Goal: Use online tool/utility: Utilize a website feature to perform a specific function

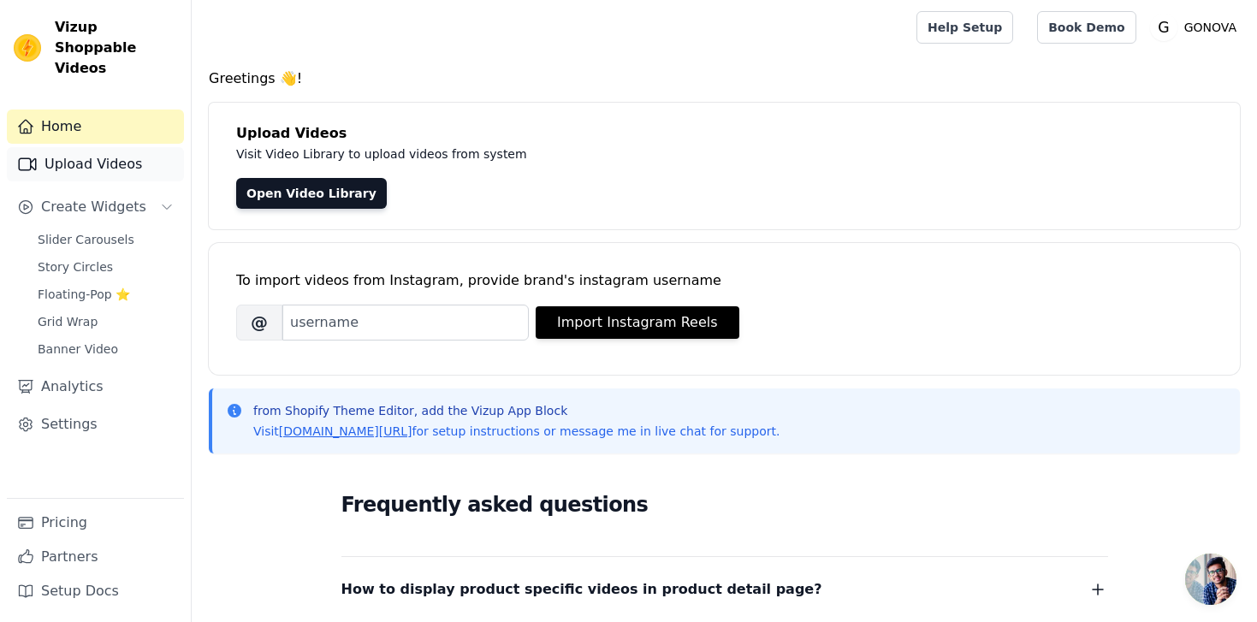
click at [59, 147] on link "Upload Videos" at bounding box center [95, 164] width 177 height 34
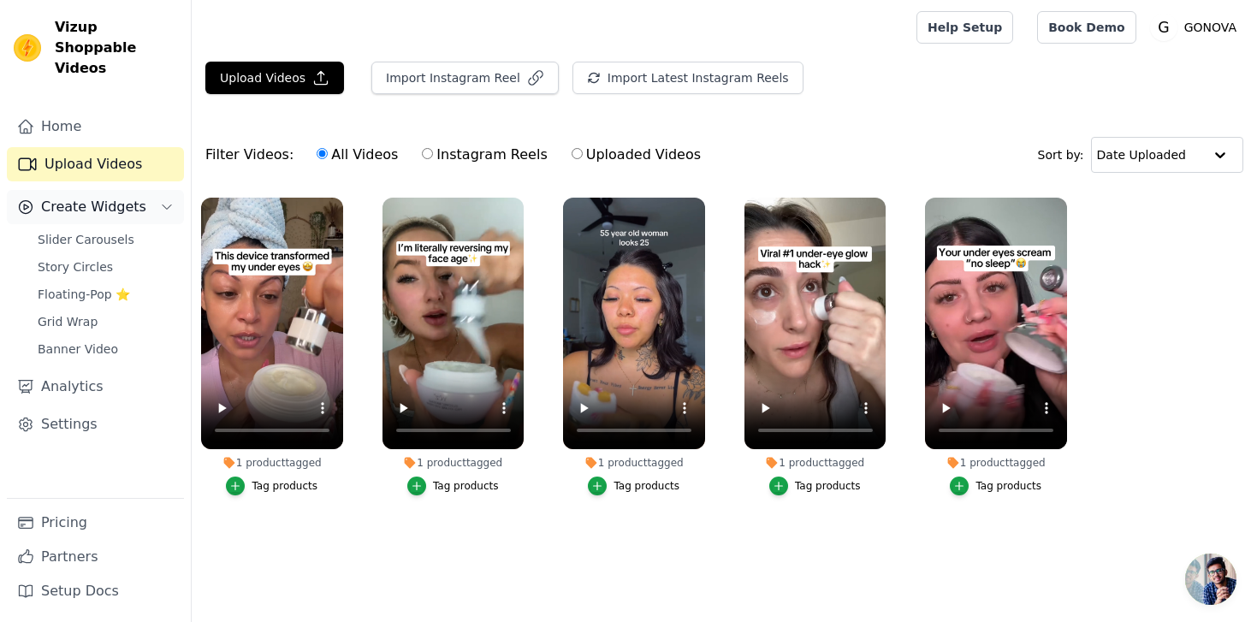
click at [80, 197] on span "Create Widgets" at bounding box center [93, 207] width 105 height 21
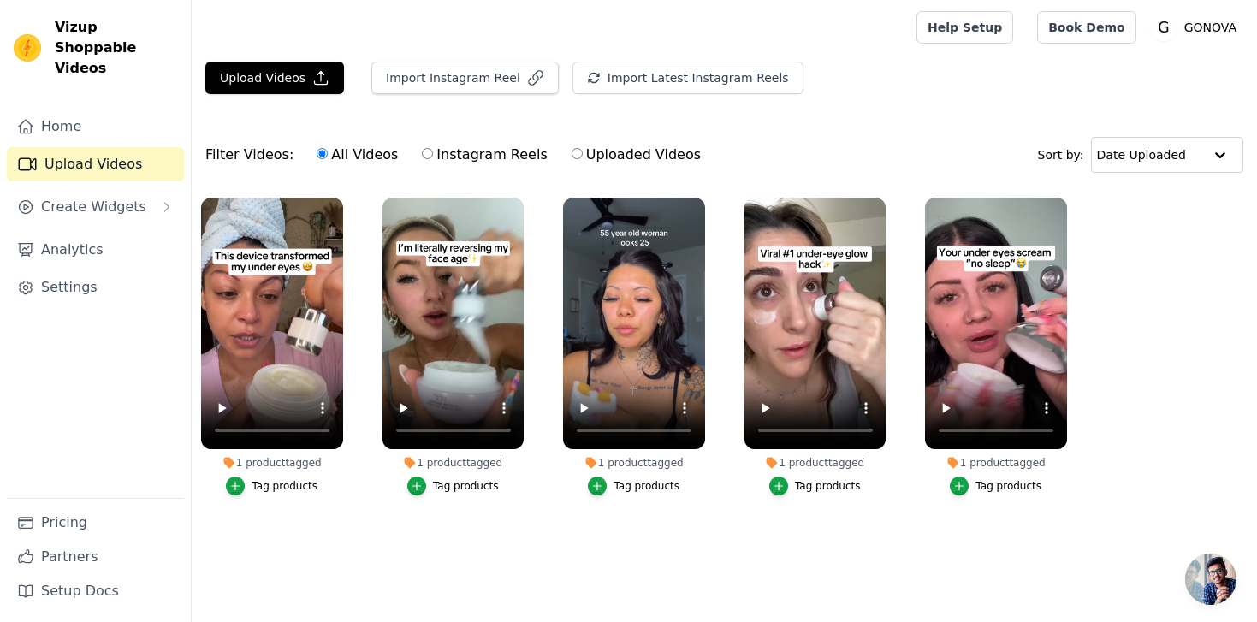
click at [73, 204] on div "Home Upload Videos Create Widgets Analytics Settings" at bounding box center [95, 304] width 177 height 388
click at [68, 200] on button "Create Widgets" at bounding box center [95, 207] width 177 height 34
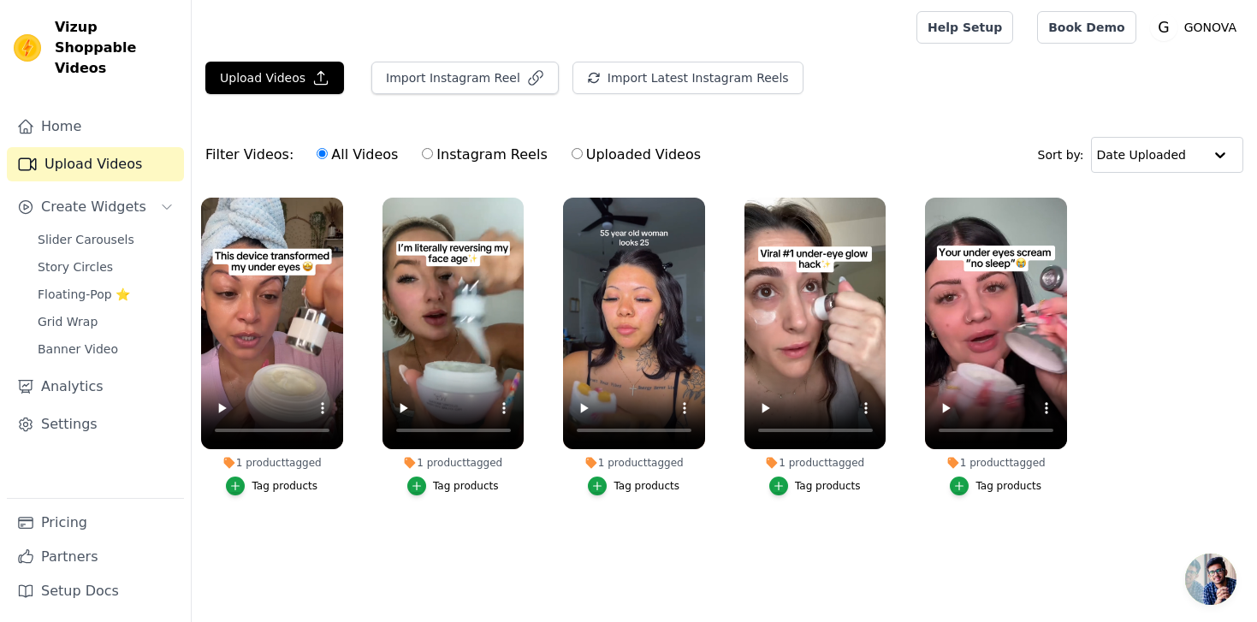
click at [64, 232] on div "Slider Carousels Story Circles Floating-Pop ⭐ Grid Wrap Banner Video" at bounding box center [105, 294] width 157 height 133
click at [57, 231] on span "Slider Carousels" at bounding box center [86, 239] width 97 height 17
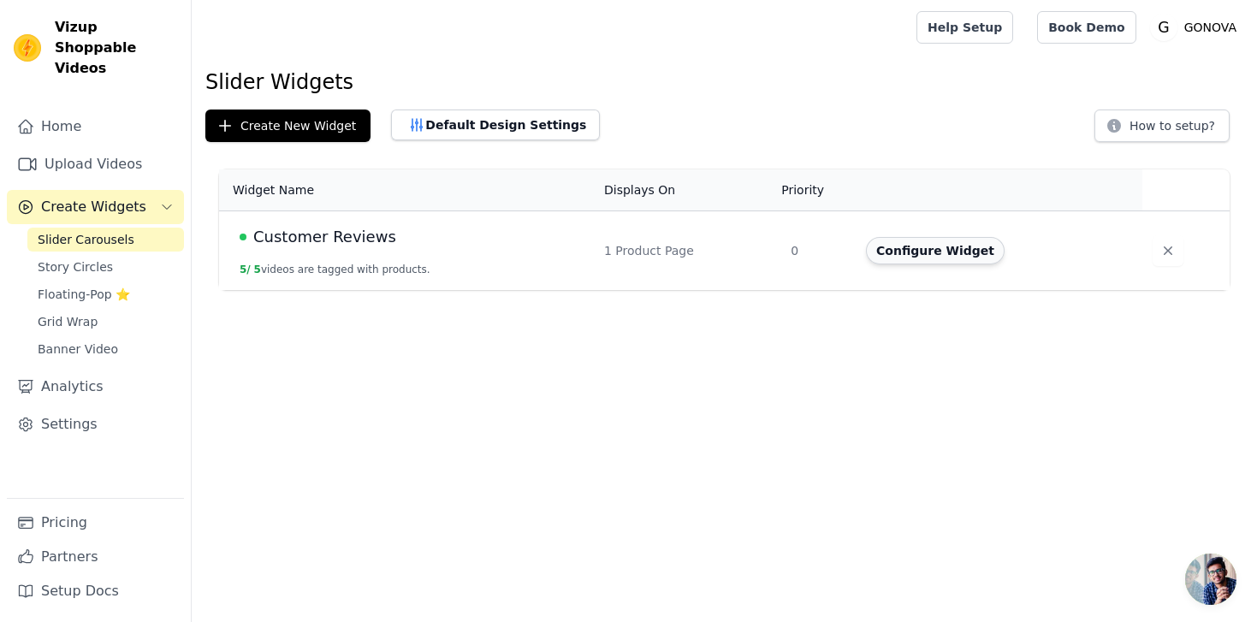
click at [933, 248] on button "Configure Widget" at bounding box center [935, 250] width 139 height 27
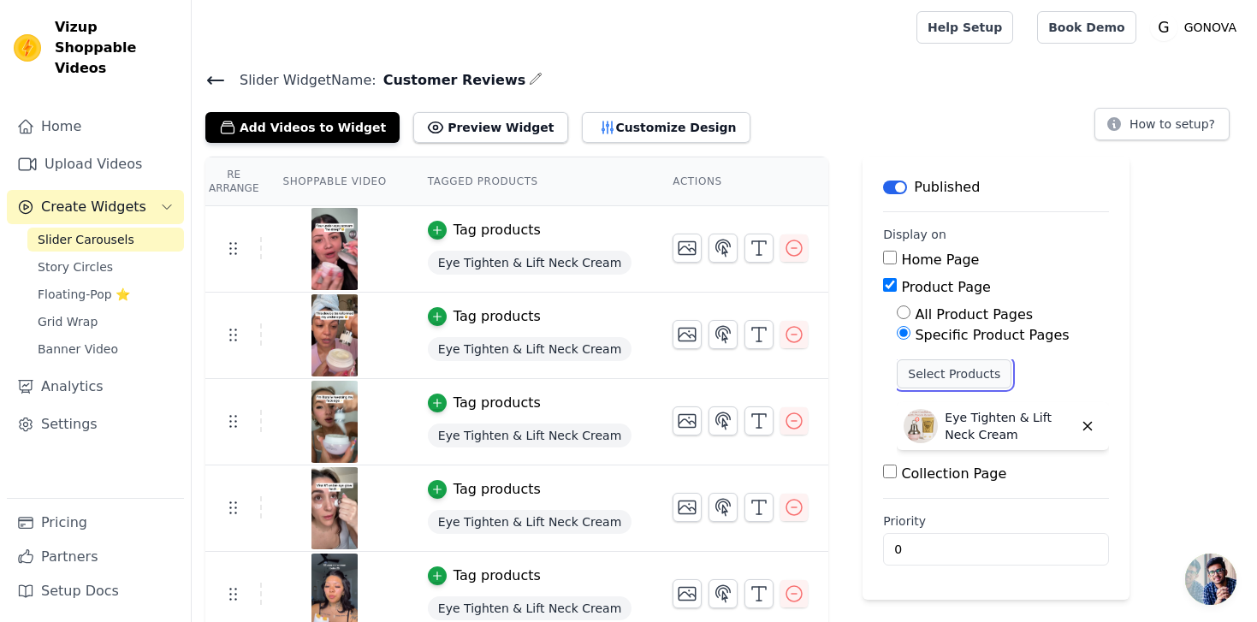
click at [909, 375] on button "Select Products" at bounding box center [954, 373] width 115 height 29
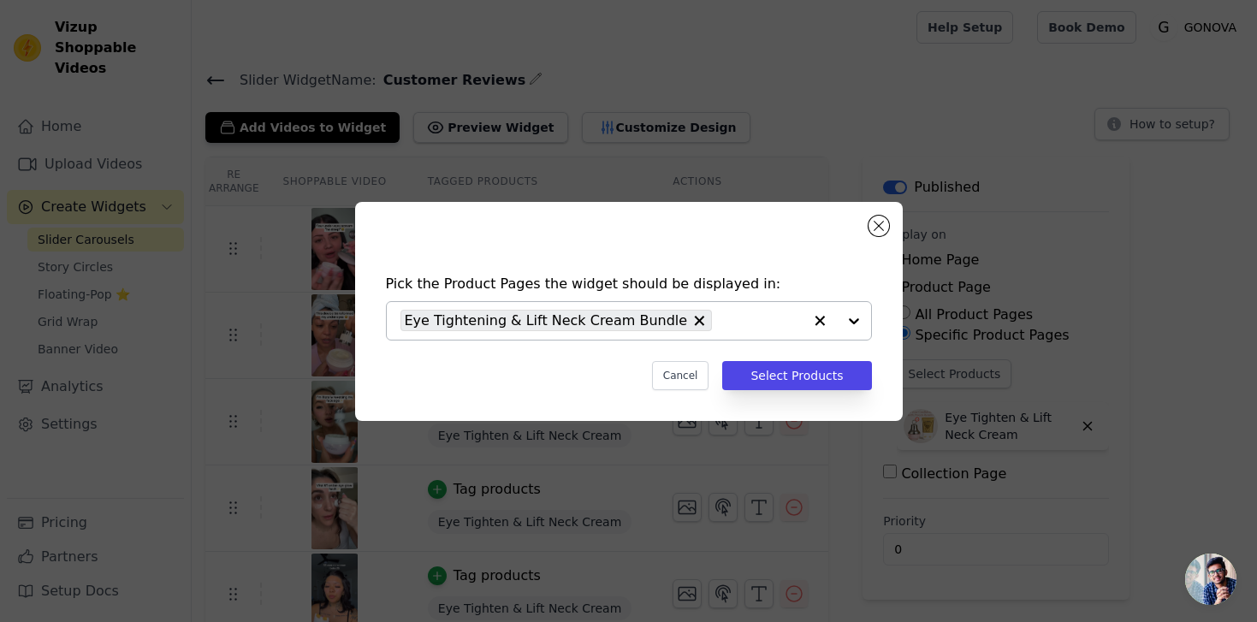
click at [860, 324] on div at bounding box center [837, 321] width 68 height 38
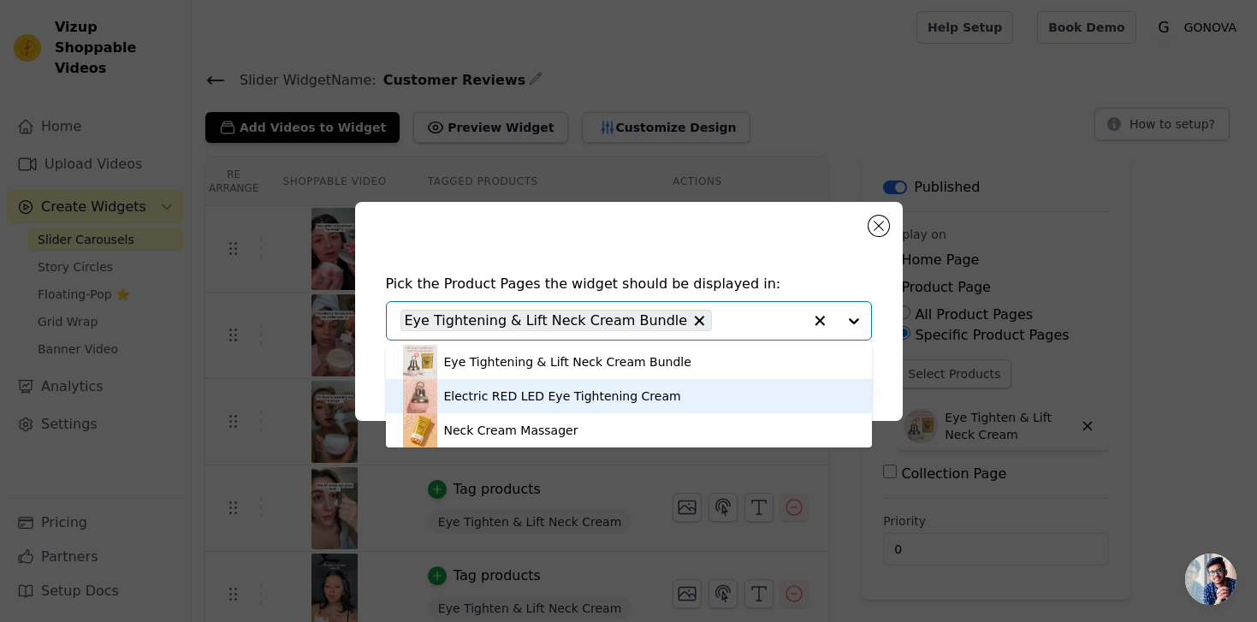
click at [547, 385] on div "Electric RED LED Eye Tightening Cream" at bounding box center [629, 396] width 452 height 34
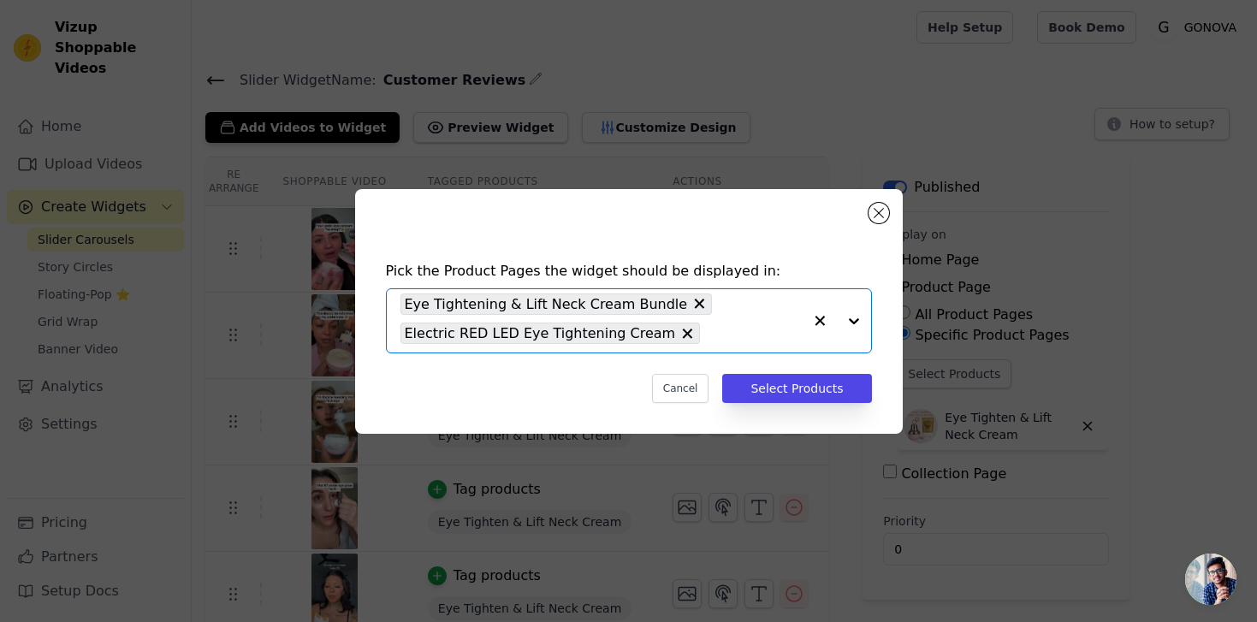
click at [853, 318] on div at bounding box center [837, 320] width 68 height 63
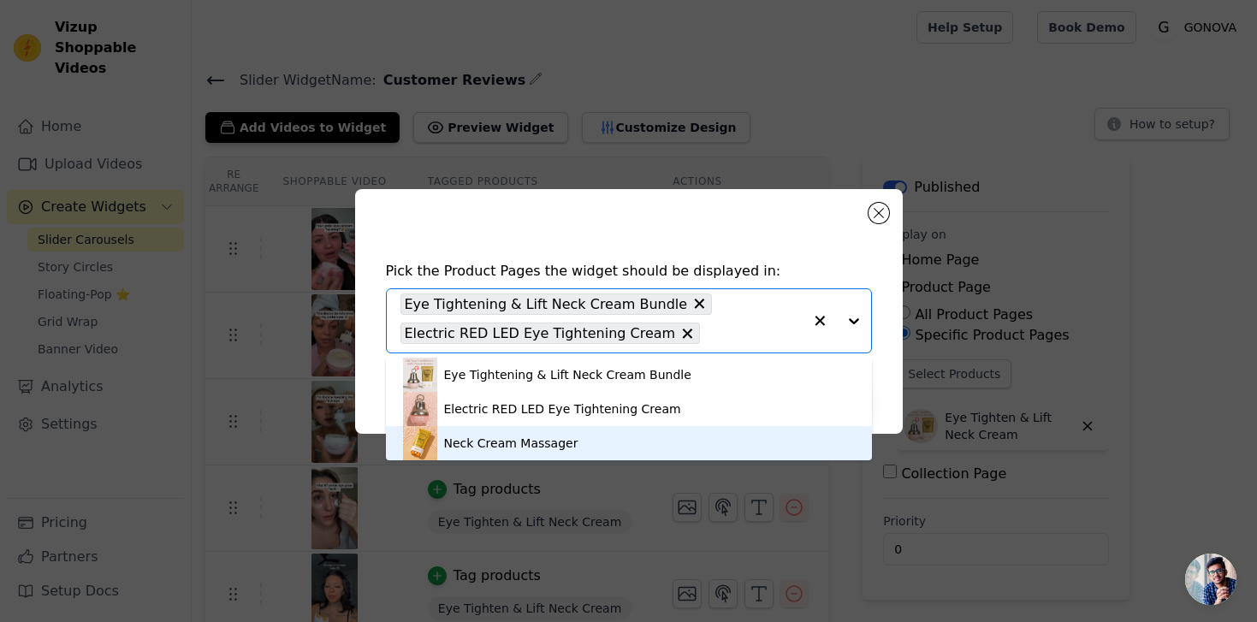
click at [533, 436] on div "Neck Cream Massager" at bounding box center [511, 443] width 134 height 17
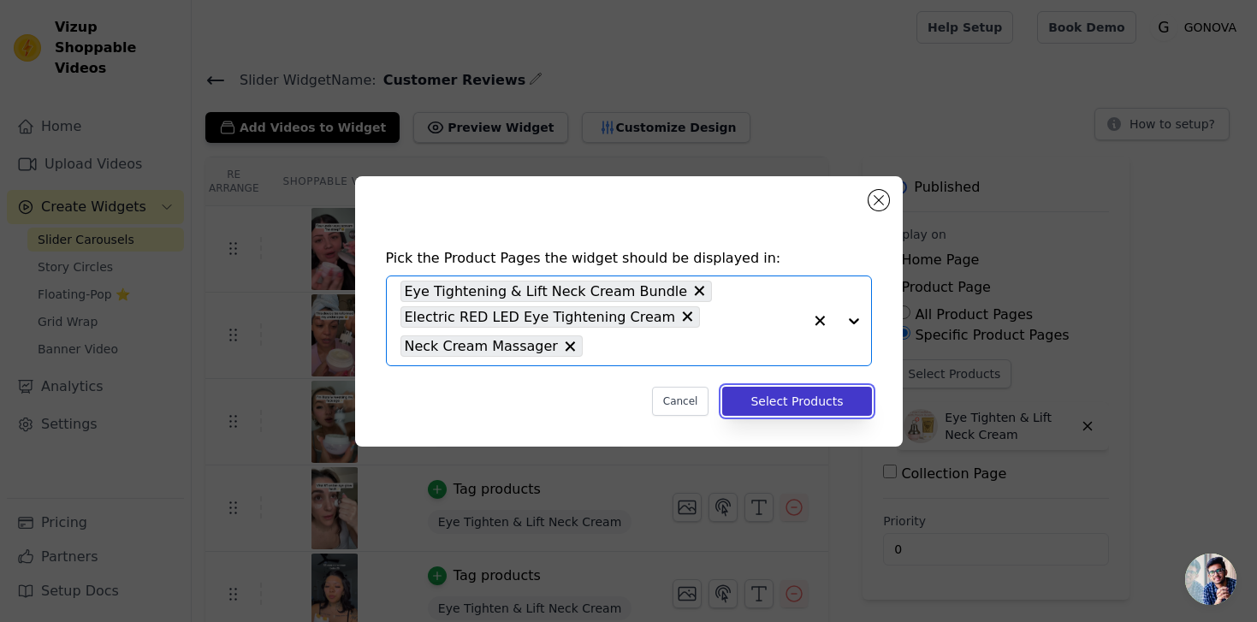
click at [777, 411] on button "Select Products" at bounding box center [796, 401] width 149 height 29
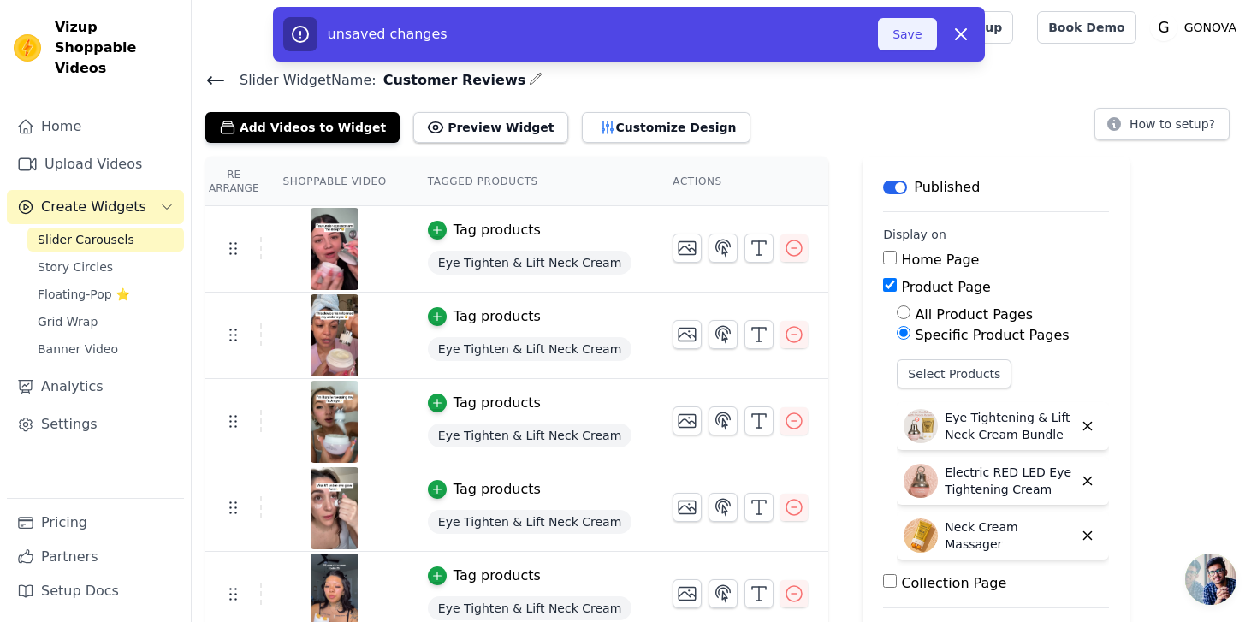
click at [909, 32] on button "Save" at bounding box center [907, 34] width 58 height 33
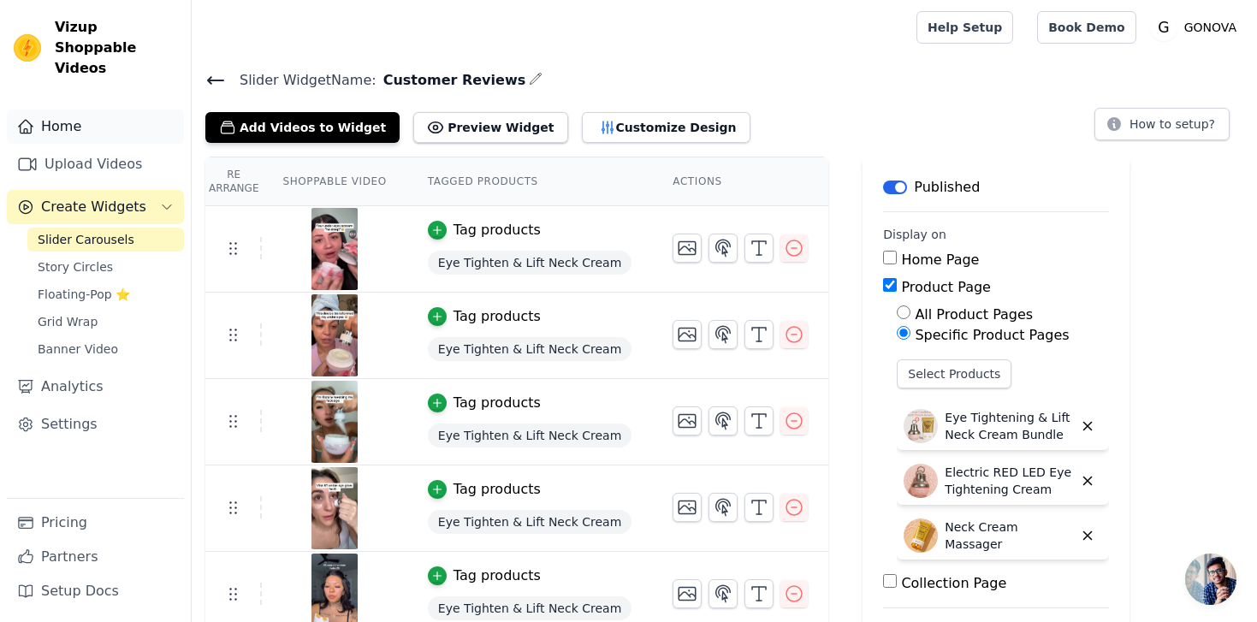
click at [83, 110] on link "Home" at bounding box center [95, 127] width 177 height 34
